Goal: Transaction & Acquisition: Purchase product/service

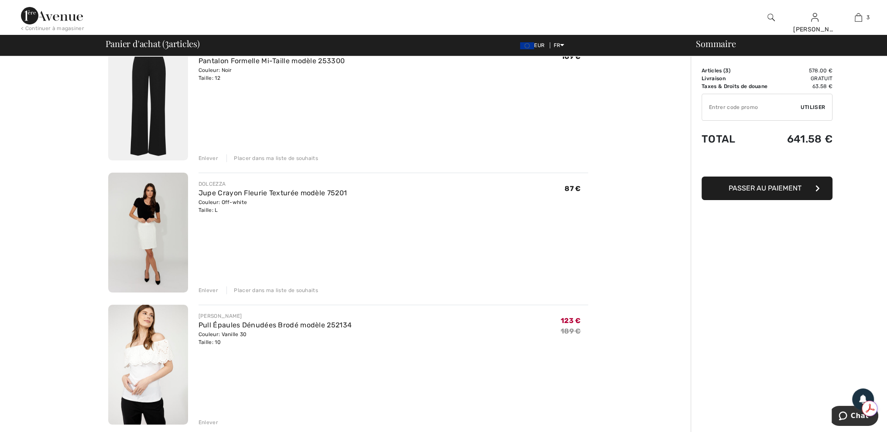
drag, startPoint x: 211, startPoint y: 289, endPoint x: 216, endPoint y: 286, distance: 6.3
click at [211, 289] on div "Enlever" at bounding box center [208, 291] width 20 height 8
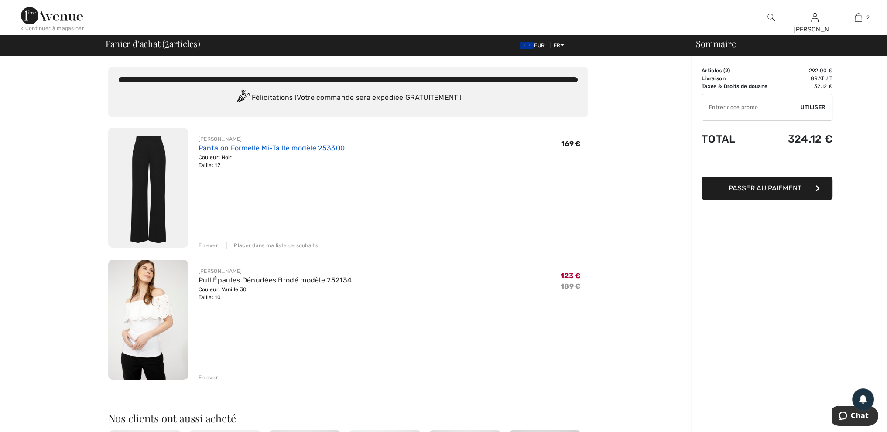
click at [248, 148] on link "Pantalon Formelle Mi-Taille modèle 253300" at bounding box center [271, 148] width 146 height 8
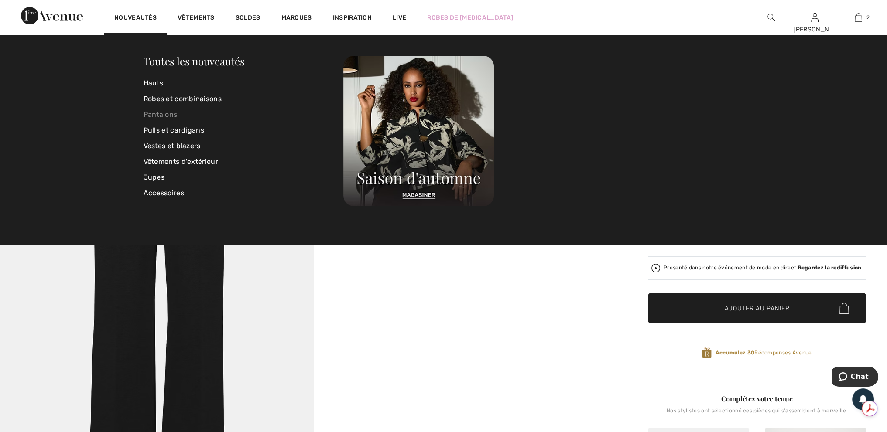
click at [169, 118] on link "Pantalons" at bounding box center [244, 115] width 200 height 16
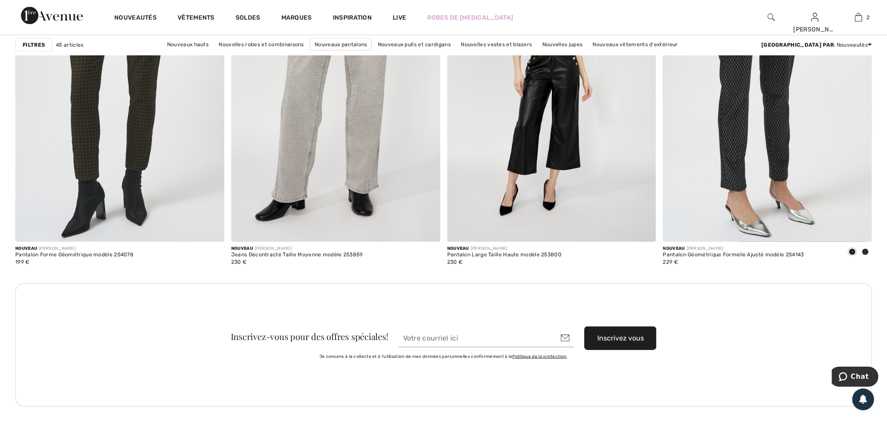
scroll to position [2617, 0]
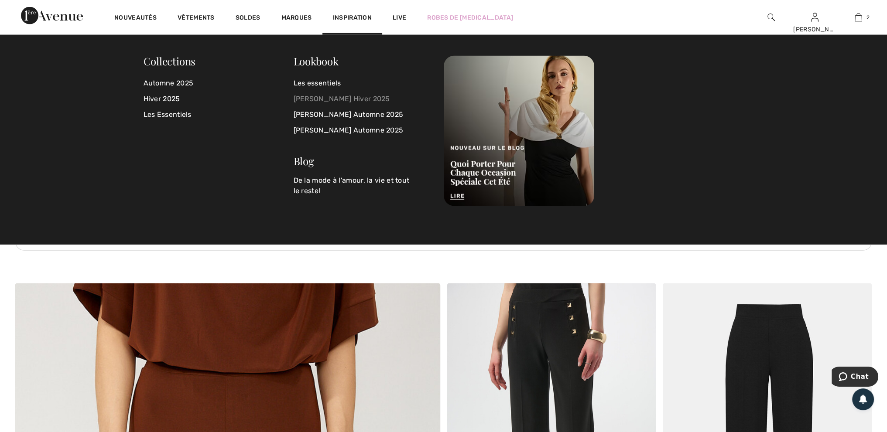
click at [318, 98] on link "[PERSON_NAME] Hiver 2025" at bounding box center [364, 99] width 140 height 16
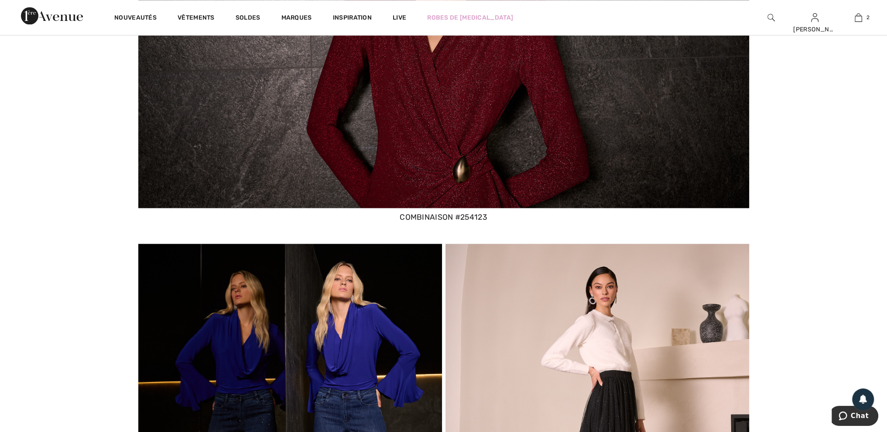
scroll to position [2225, 0]
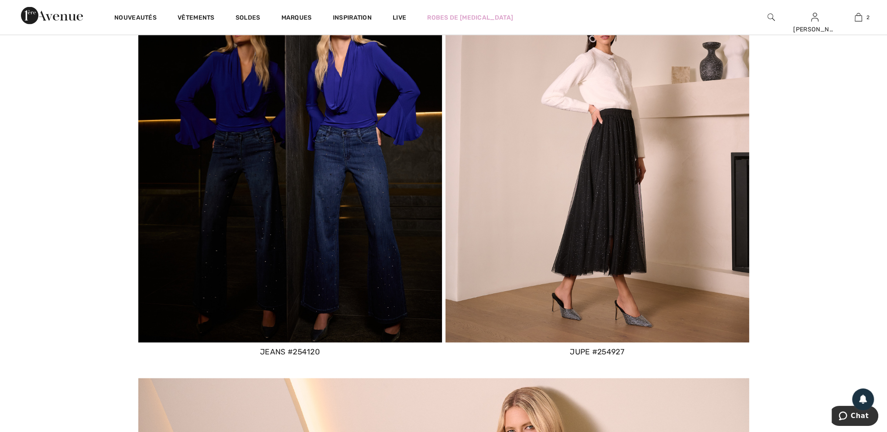
click at [331, 97] on img at bounding box center [290, 162] width 304 height 361
click at [286, 353] on div "jeans #254120" at bounding box center [290, 351] width 304 height 11
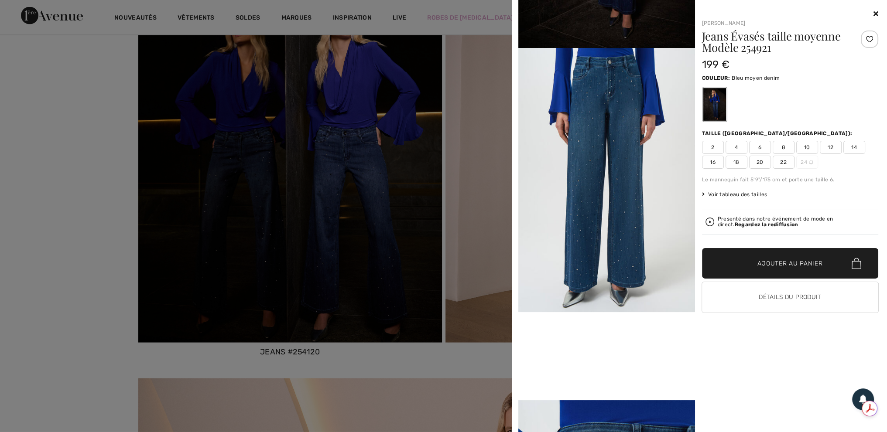
scroll to position [87, 0]
